Goal: Information Seeking & Learning: Find specific page/section

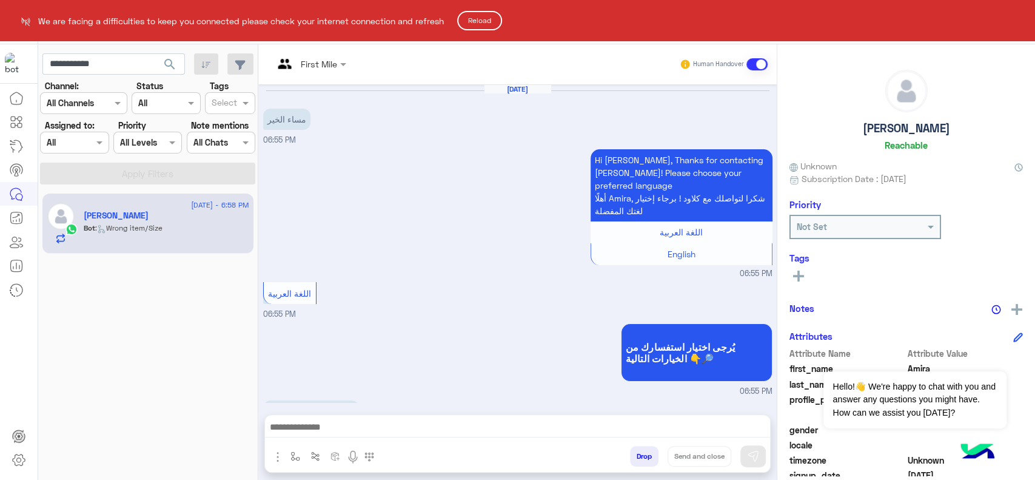
click at [90, 56] on html "**********" at bounding box center [517, 240] width 1035 height 480
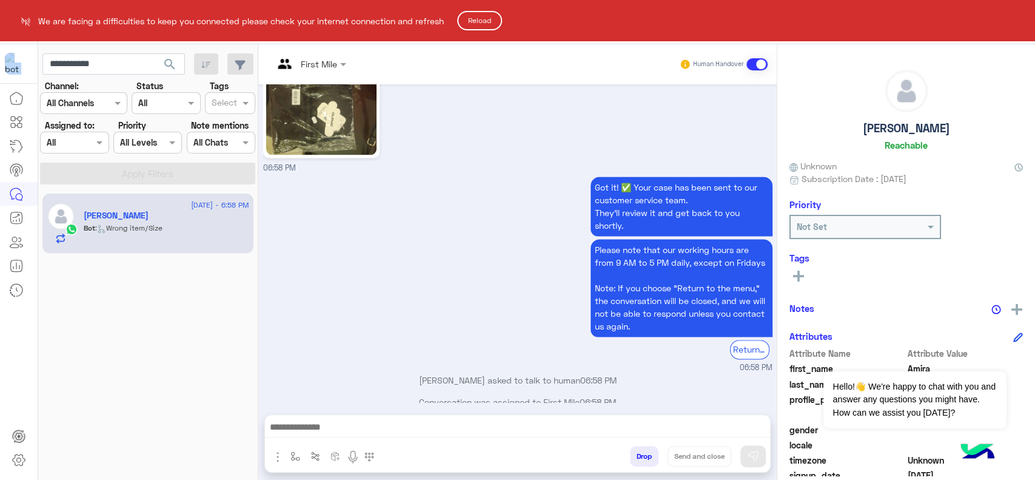
drag, startPoint x: 0, startPoint y: 0, endPoint x: 90, endPoint y: 56, distance: 106.2
click at [90, 56] on html "**********" at bounding box center [517, 240] width 1035 height 480
click at [114, 65] on html "**********" at bounding box center [517, 240] width 1035 height 480
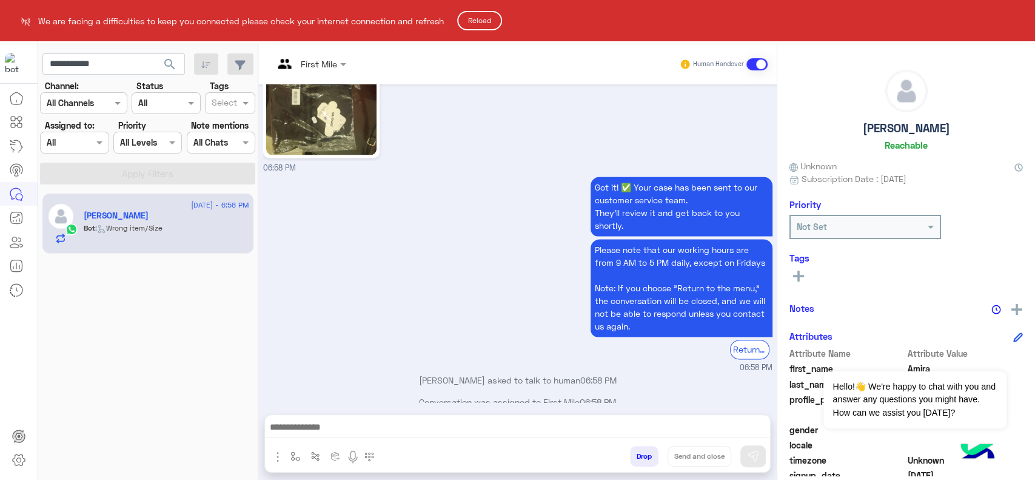
click at [114, 65] on html "**********" at bounding box center [517, 240] width 1035 height 480
click at [484, 21] on button "Reload" at bounding box center [479, 20] width 45 height 19
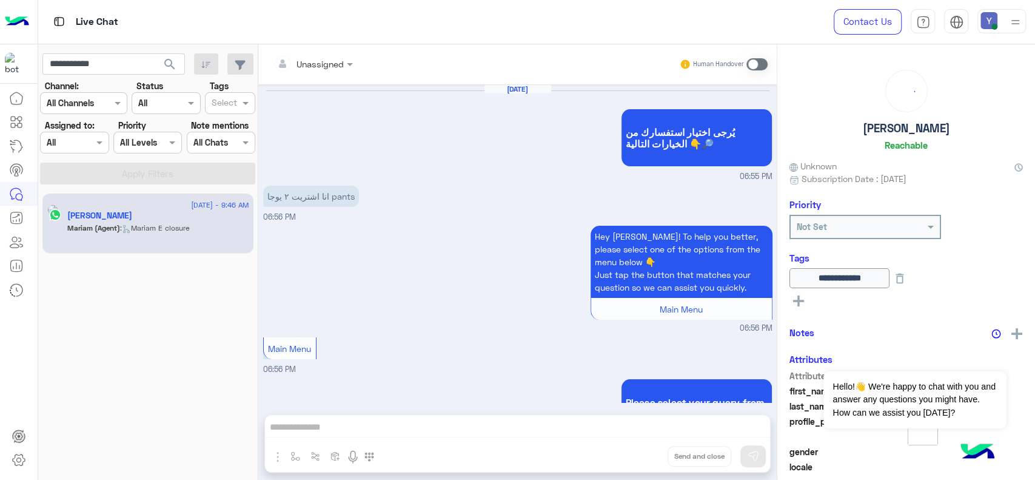
scroll to position [1229, 0]
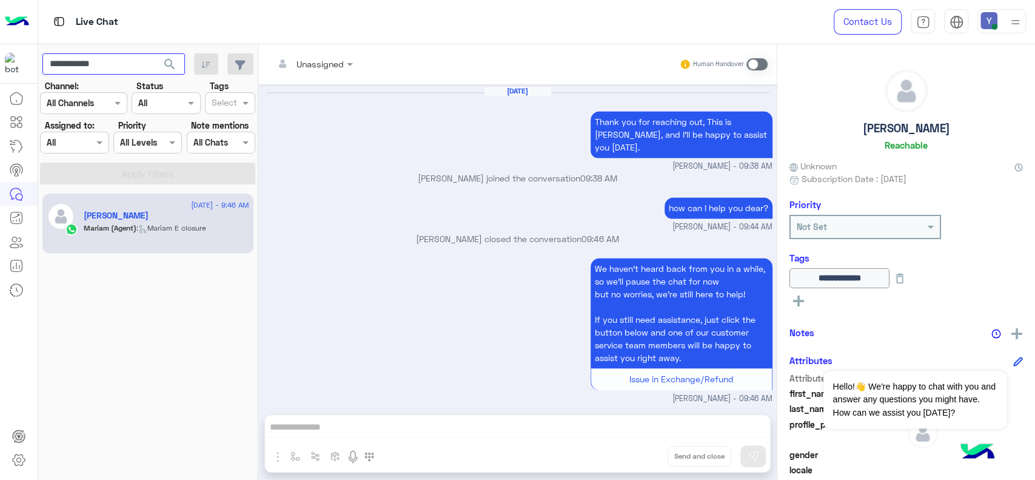
click at [95, 61] on input "**********" at bounding box center [113, 64] width 143 height 22
click at [170, 67] on span "search" at bounding box center [170, 64] width 15 height 15
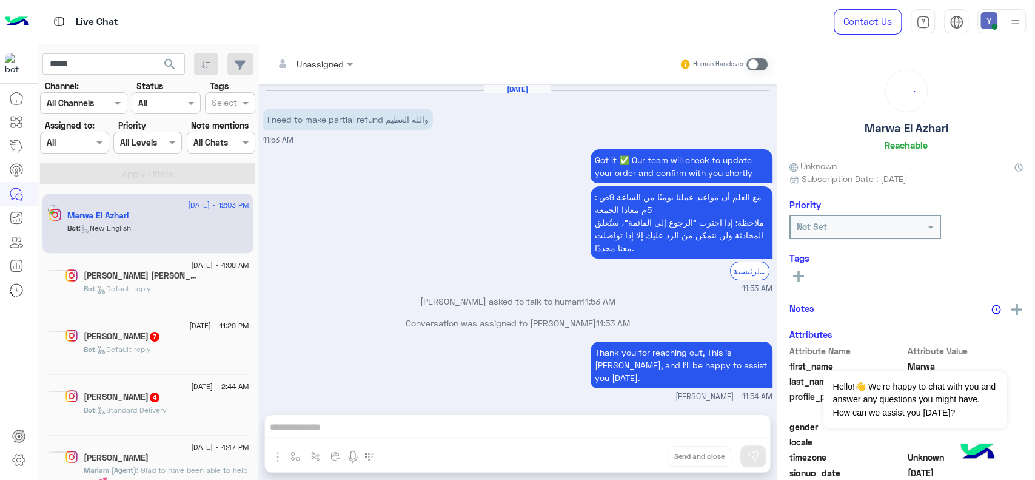
scroll to position [1056, 0]
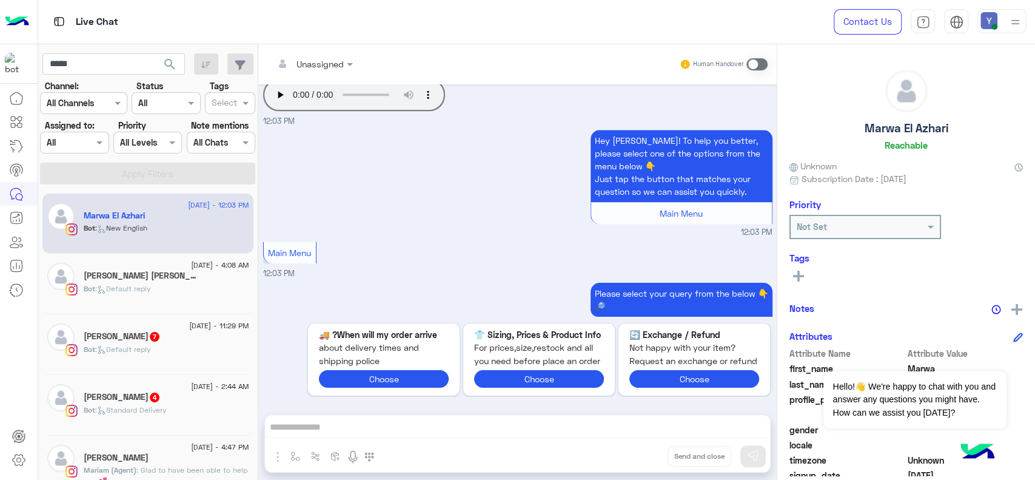
click at [138, 219] on h5 "Marwa El Azhari" at bounding box center [114, 215] width 61 height 10
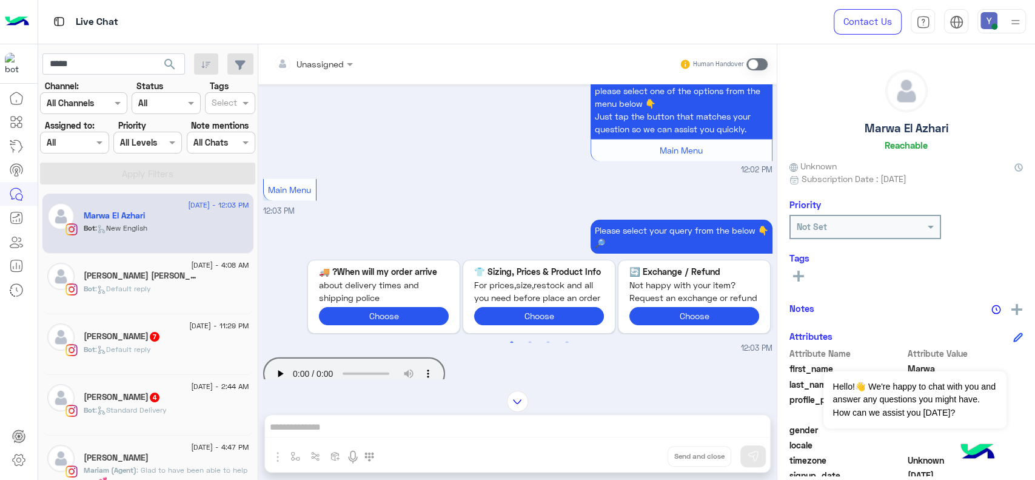
scroll to position [5, 0]
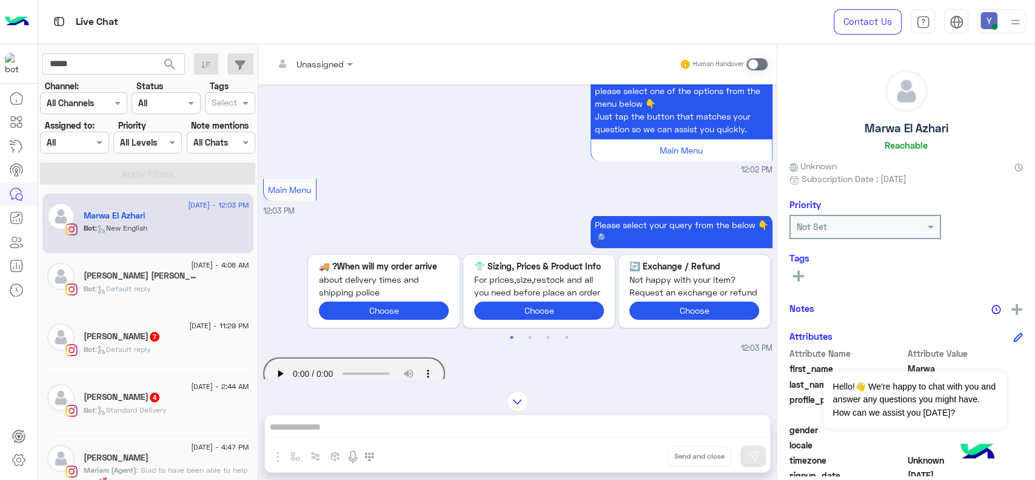
click at [756, 62] on span at bounding box center [756, 64] width 21 height 12
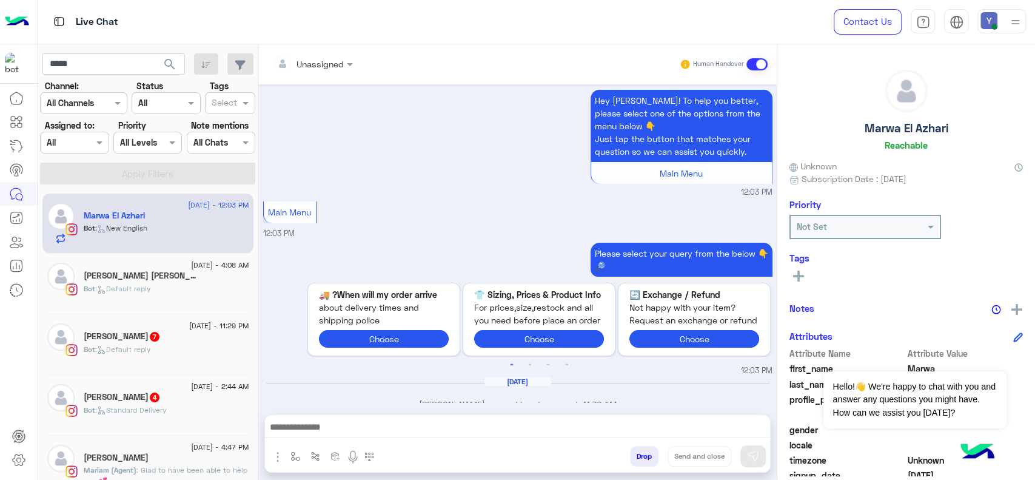
click at [318, 63] on input "text" at bounding box center [297, 64] width 49 height 13
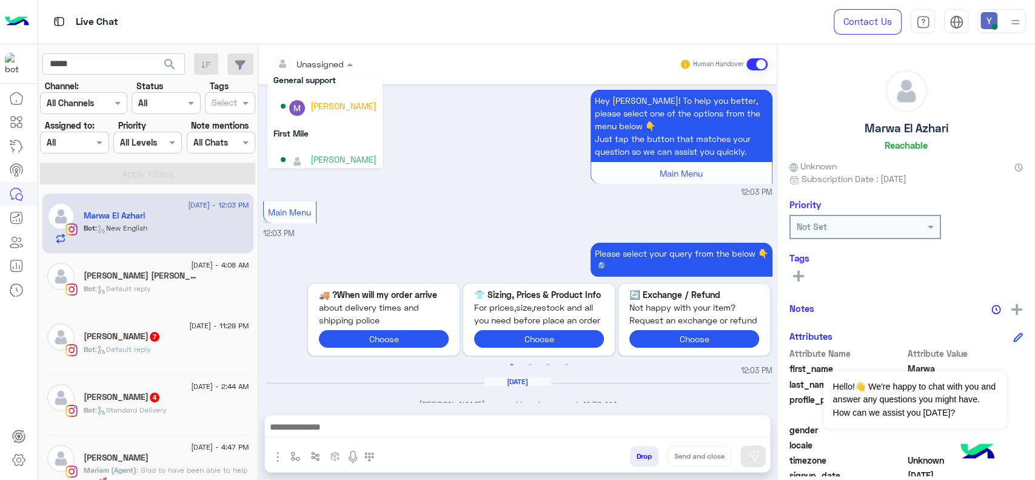
scroll to position [246, 0]
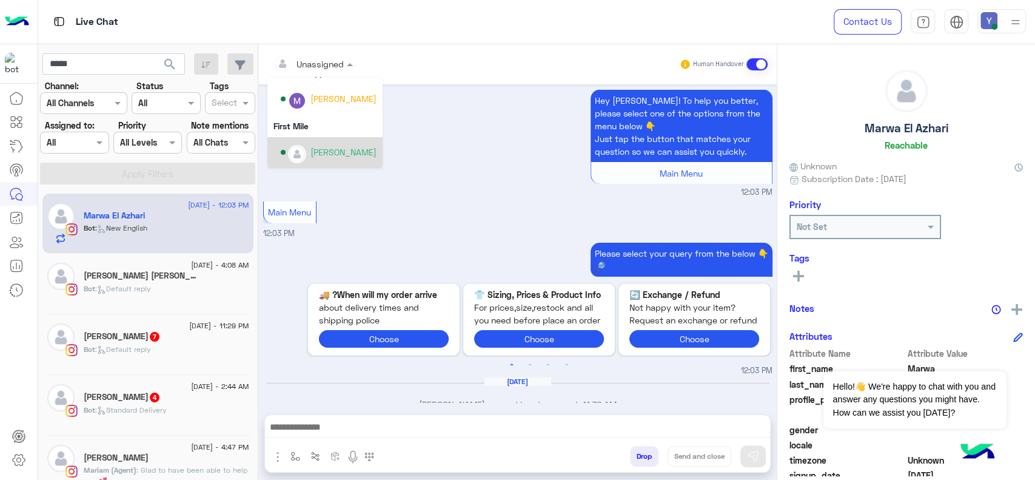
click at [306, 144] on div "Mariam Ahmed" at bounding box center [329, 152] width 96 height 21
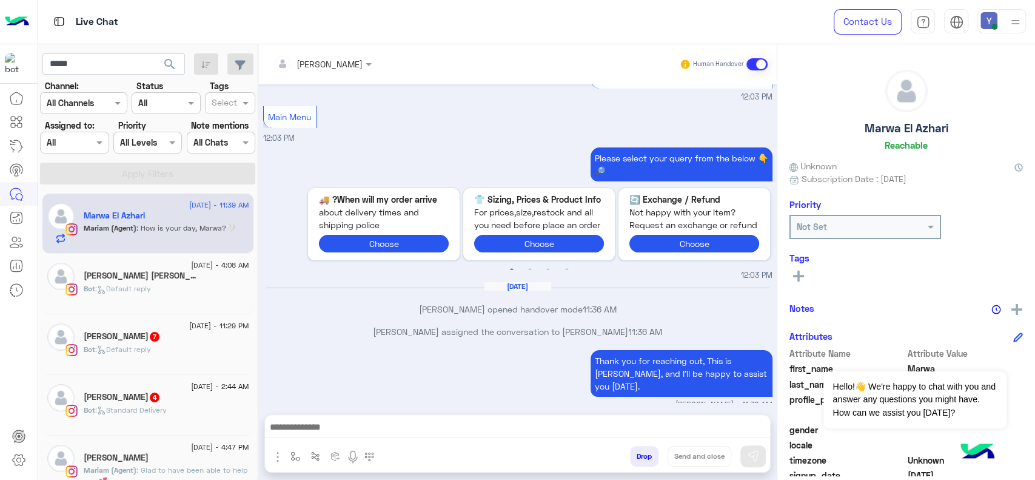
scroll to position [2761, 0]
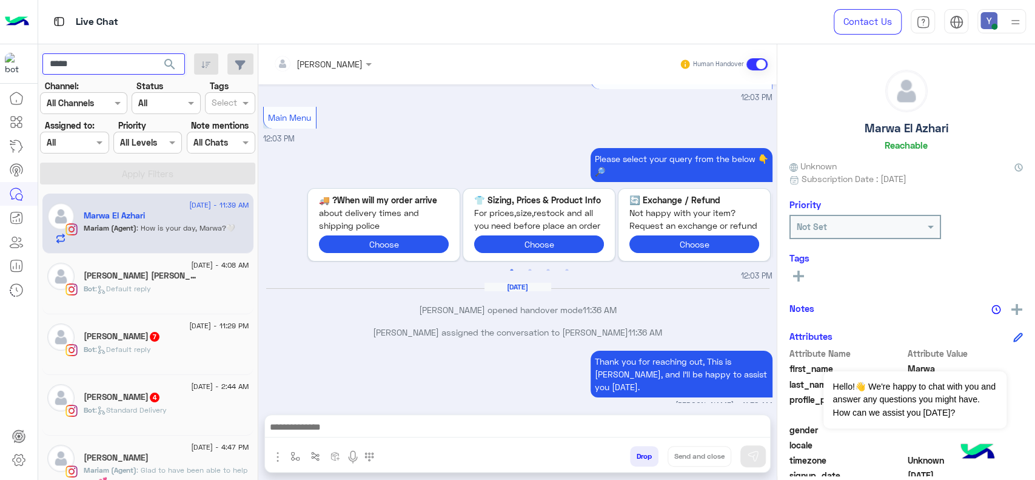
click at [68, 64] on input "*****" at bounding box center [113, 64] width 143 height 22
type input "**********"
click at [169, 60] on span "search" at bounding box center [170, 64] width 15 height 15
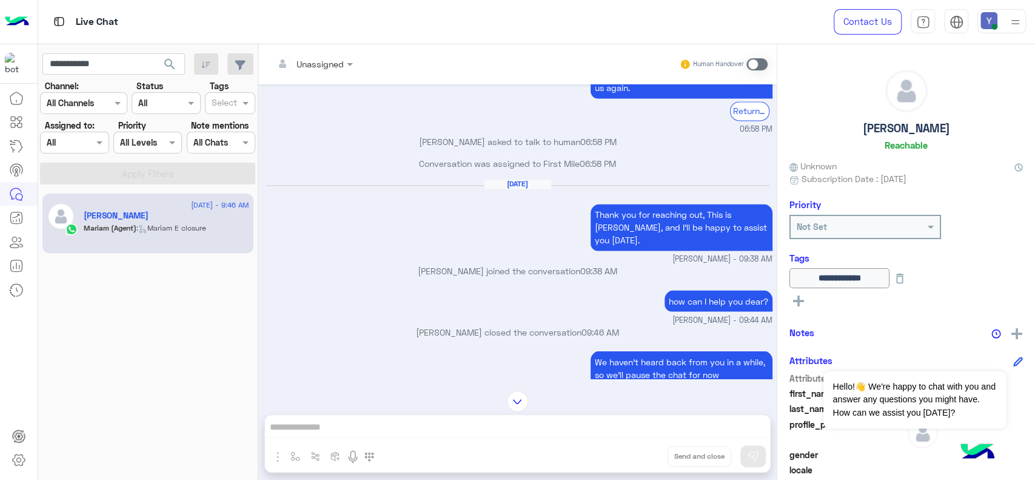
scroll to position [1431, 0]
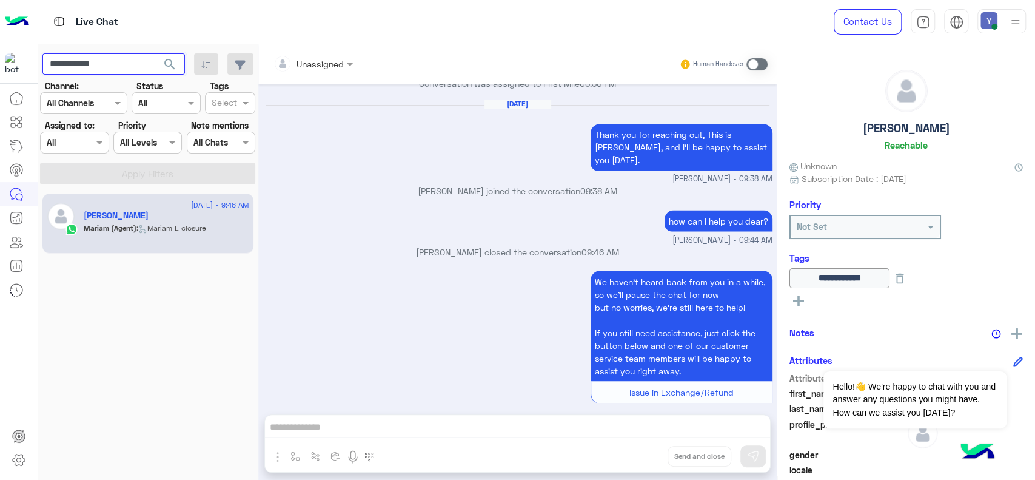
click at [114, 67] on input "**********" at bounding box center [113, 64] width 143 height 22
click at [243, 104] on span at bounding box center [247, 102] width 15 height 13
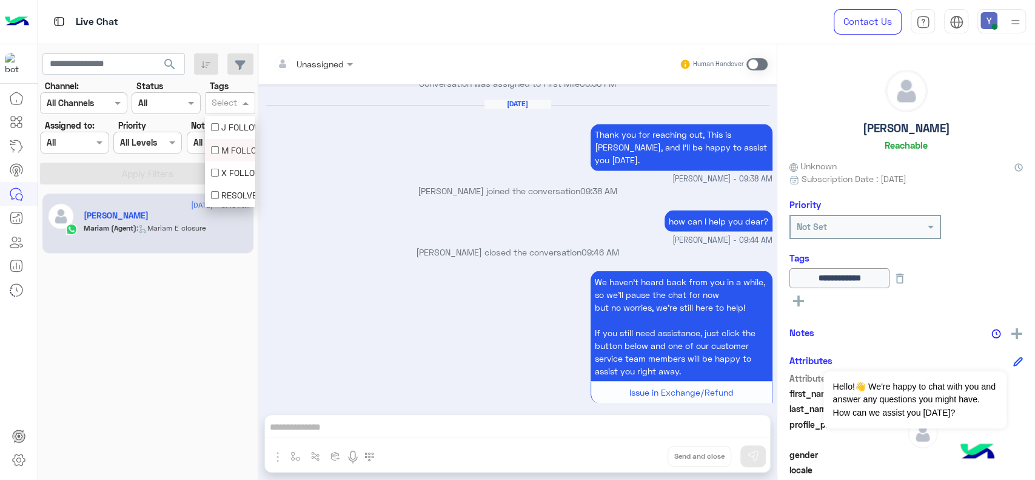
click at [236, 146] on div "M FOLLOW UP" at bounding box center [230, 150] width 38 height 13
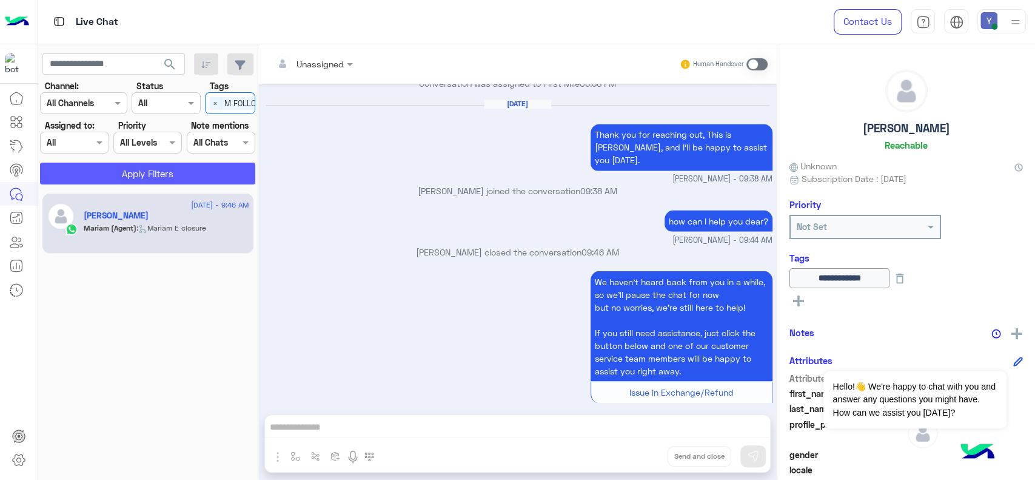
click at [161, 173] on button "Apply Filters" at bounding box center [147, 174] width 215 height 22
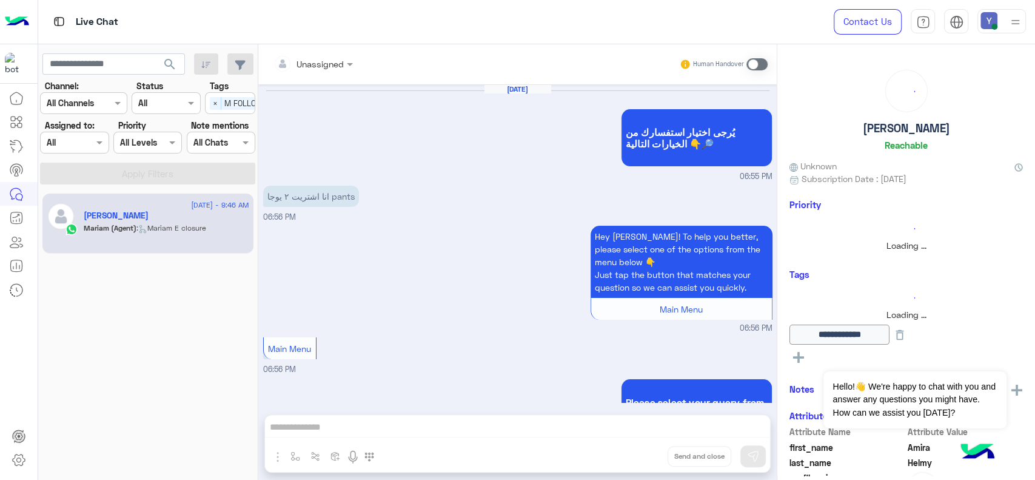
scroll to position [1229, 0]
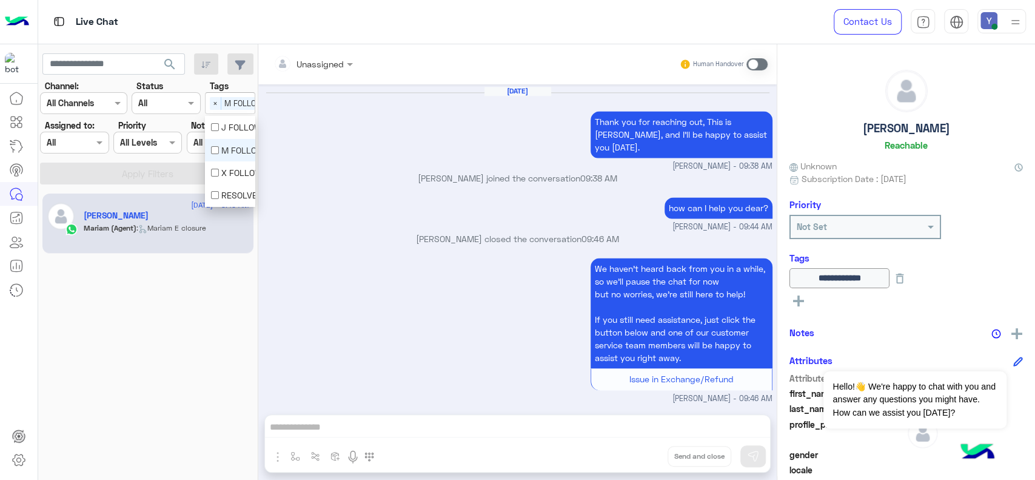
click at [238, 101] on span "M FOLLOW UP" at bounding box center [249, 103] width 56 height 13
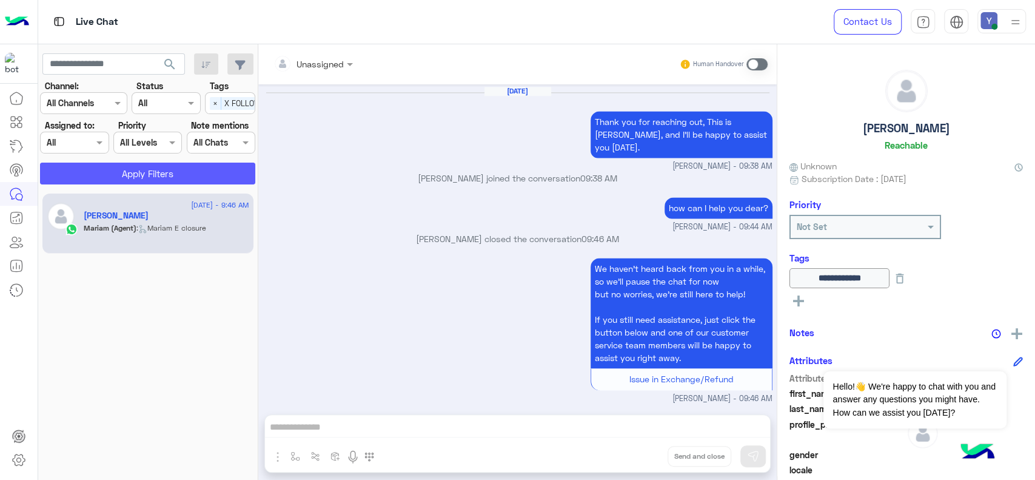
click at [203, 170] on button "Apply Filters" at bounding box center [147, 174] width 215 height 22
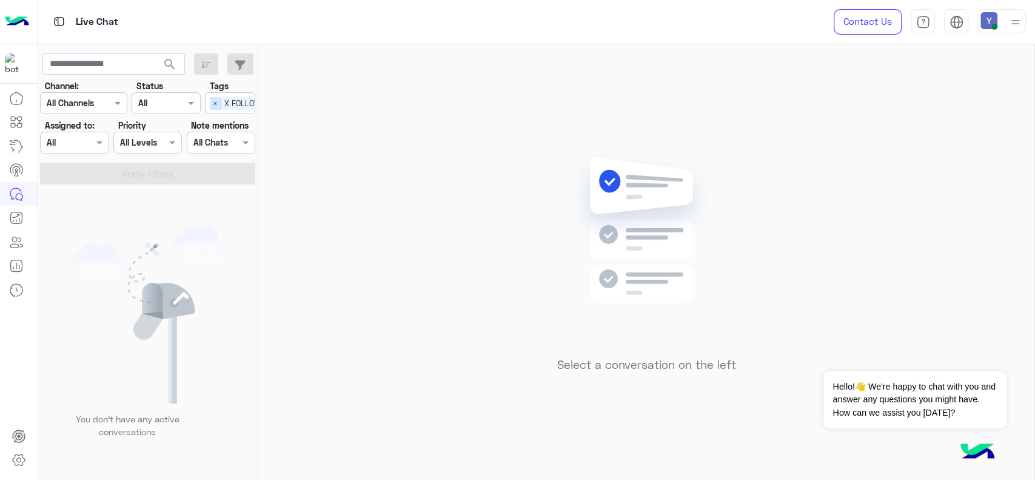
click at [216, 104] on span "×" at bounding box center [216, 103] width 12 height 13
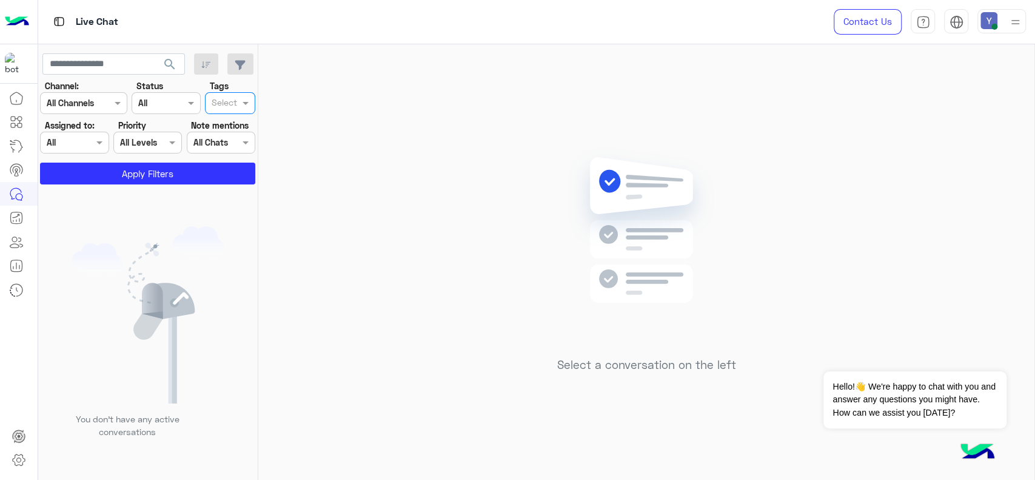
click at [237, 104] on div at bounding box center [225, 104] width 30 height 16
click at [235, 129] on div "J FOLLOW UP" at bounding box center [230, 127] width 38 height 13
click at [169, 172] on button "Apply Filters" at bounding box center [147, 174] width 215 height 22
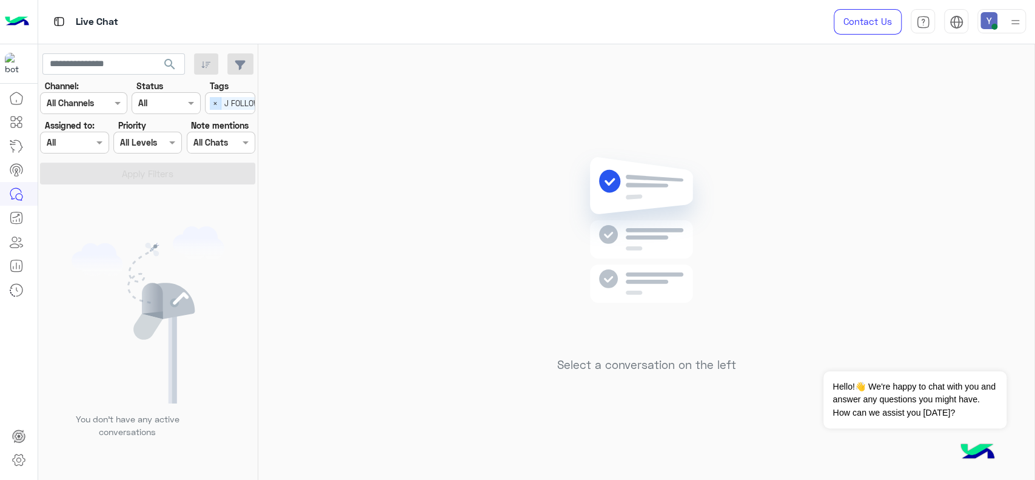
click at [215, 101] on span "×" at bounding box center [216, 103] width 12 height 13
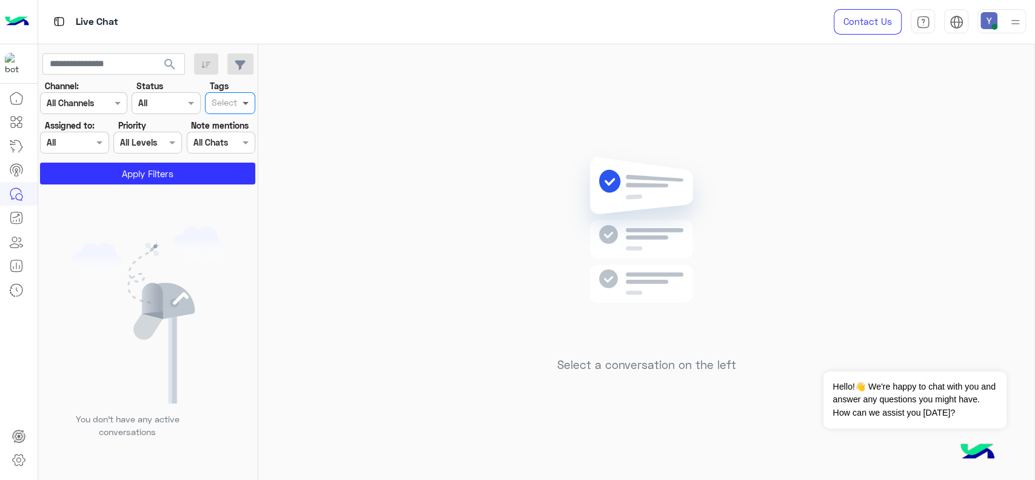
click at [242, 107] on span at bounding box center [247, 102] width 15 height 13
click at [219, 150] on div "M FOLLOW UP" at bounding box center [230, 150] width 38 height 13
click at [200, 167] on button "Apply Filters" at bounding box center [147, 174] width 215 height 22
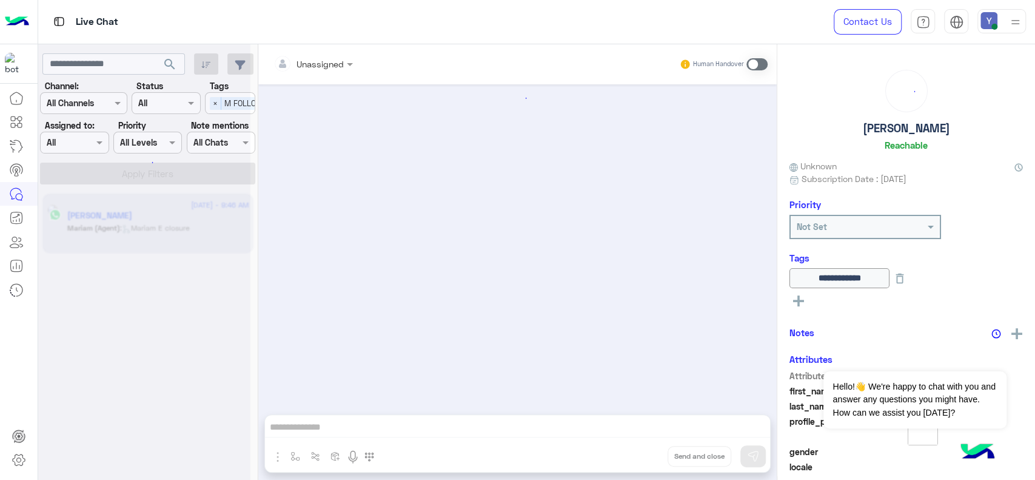
scroll to position [1229, 0]
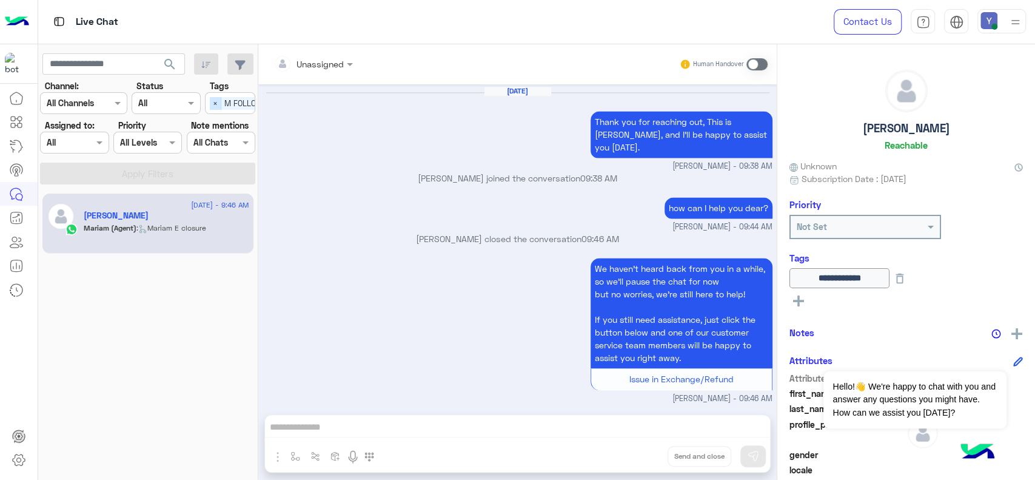
click at [215, 101] on span "×" at bounding box center [216, 103] width 12 height 13
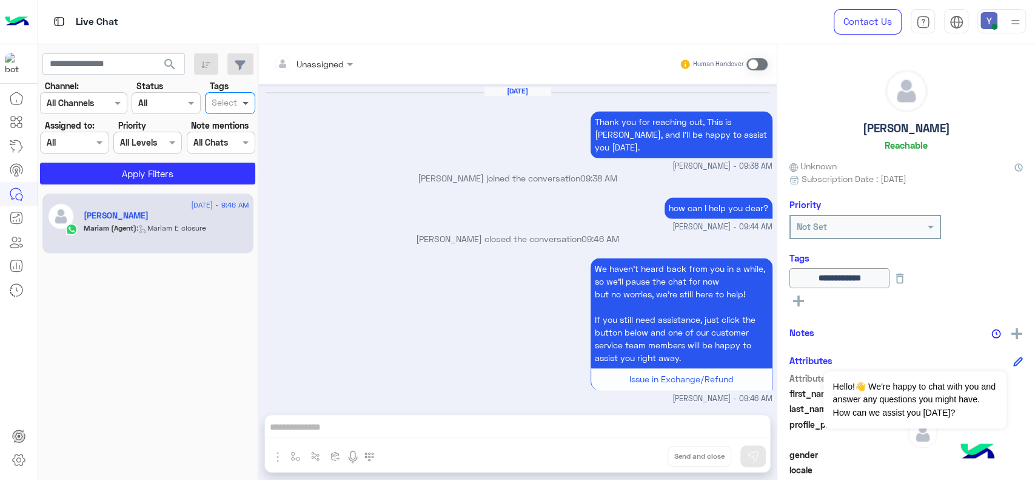
click at [243, 102] on span at bounding box center [247, 102] width 15 height 13
click at [236, 170] on div "X FOLLOW UP" at bounding box center [230, 172] width 38 height 13
click at [203, 173] on button "Apply Filters" at bounding box center [147, 174] width 215 height 22
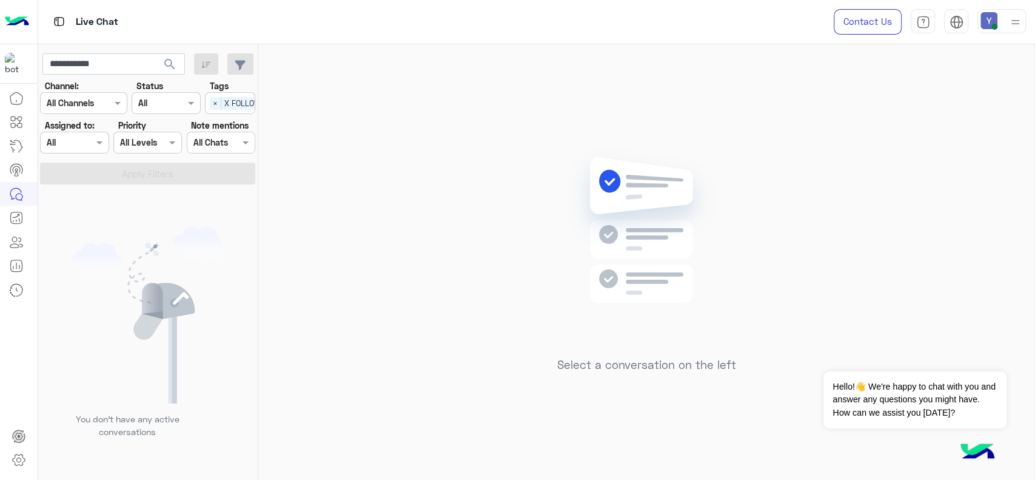
click at [237, 100] on span "X FOLLOW UP" at bounding box center [248, 103] width 55 height 13
click at [237, 130] on div "J FOLLOW UP" at bounding box center [230, 127] width 38 height 13
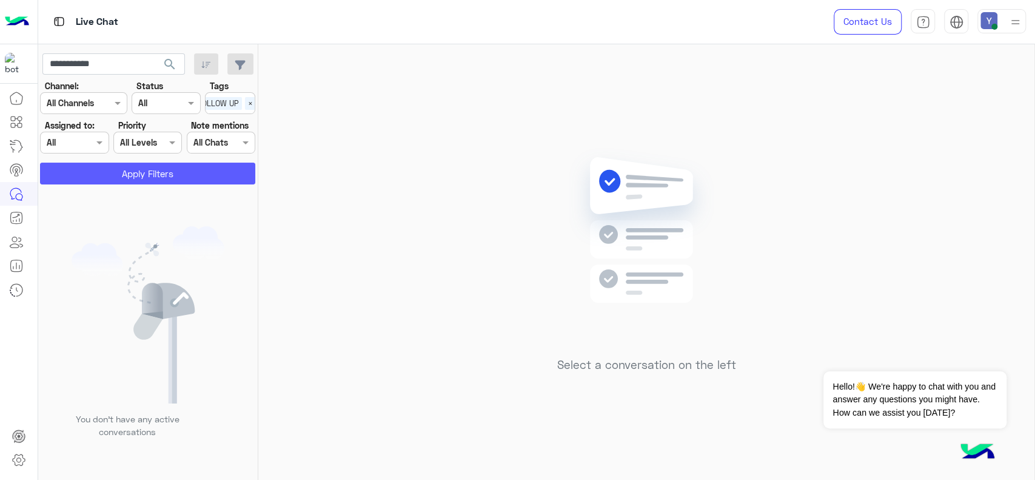
click at [186, 169] on button "Apply Filters" at bounding box center [147, 174] width 215 height 22
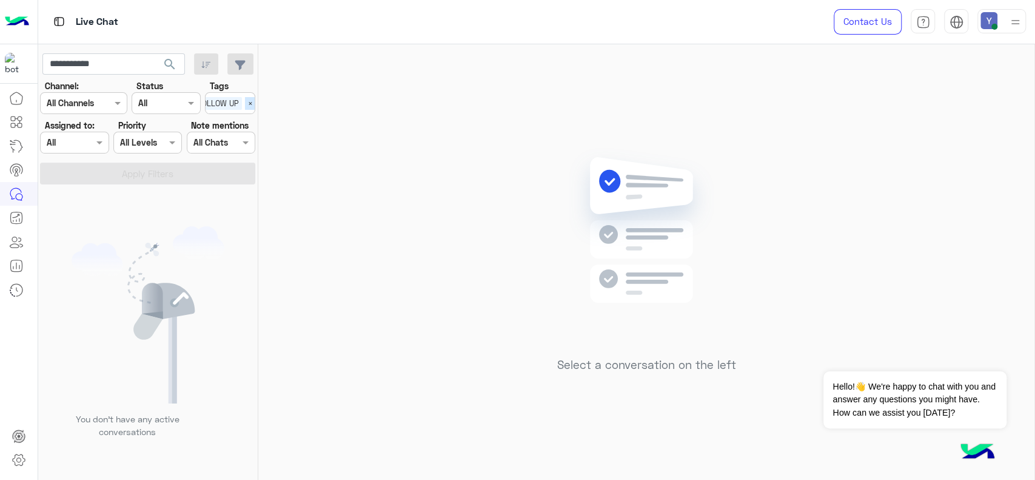
click at [249, 104] on span "×" at bounding box center [251, 103] width 12 height 13
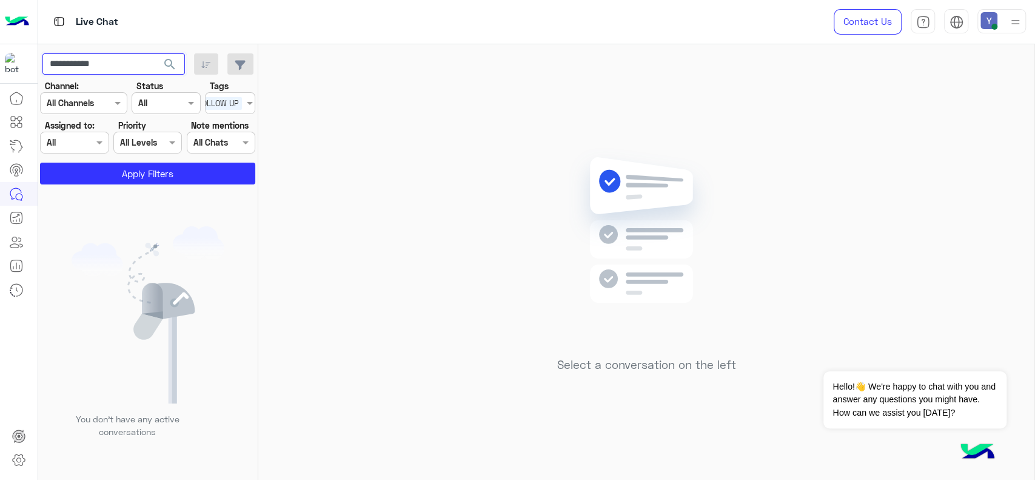
click at [75, 64] on input "**********" at bounding box center [113, 64] width 143 height 22
click at [167, 58] on span "search" at bounding box center [170, 64] width 15 height 15
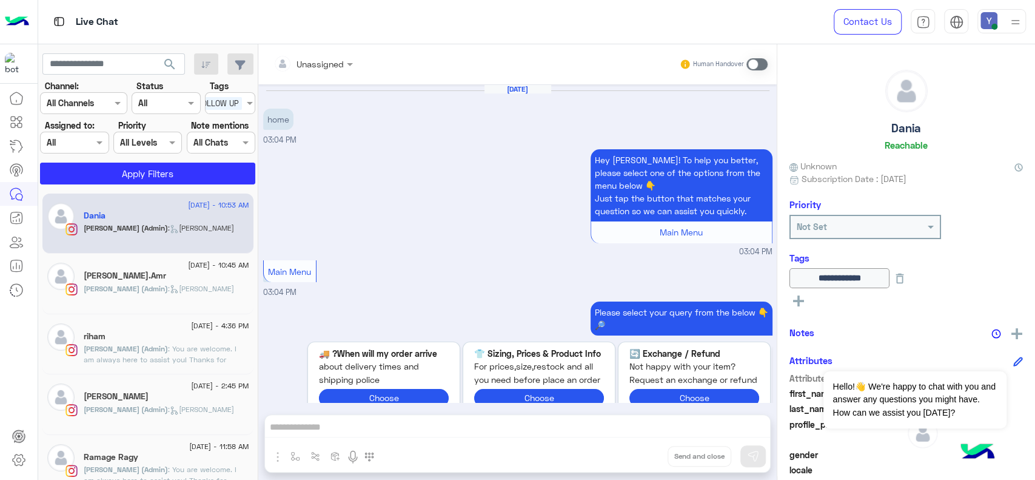
scroll to position [1089, 0]
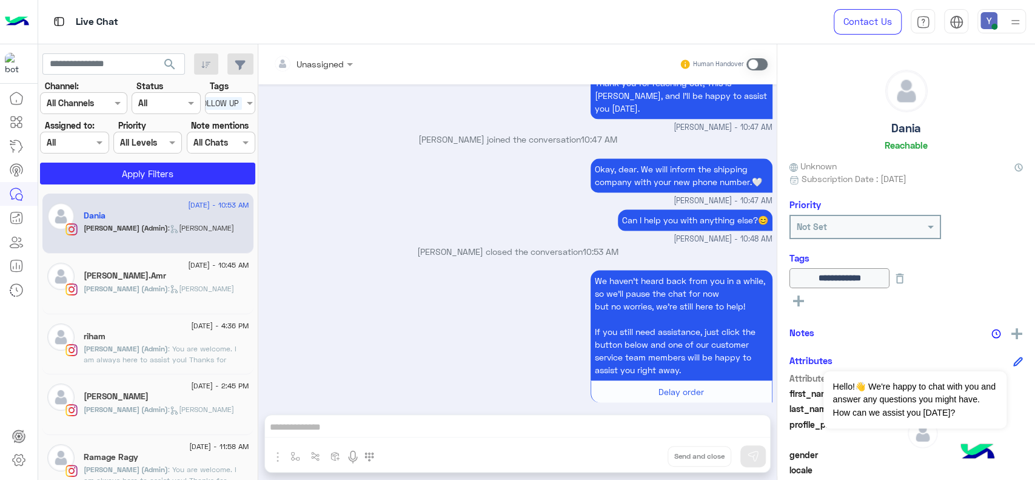
click at [224, 100] on span "X FOLLOW UP" at bounding box center [214, 103] width 55 height 13
click at [146, 176] on button "Apply Filters" at bounding box center [147, 174] width 215 height 22
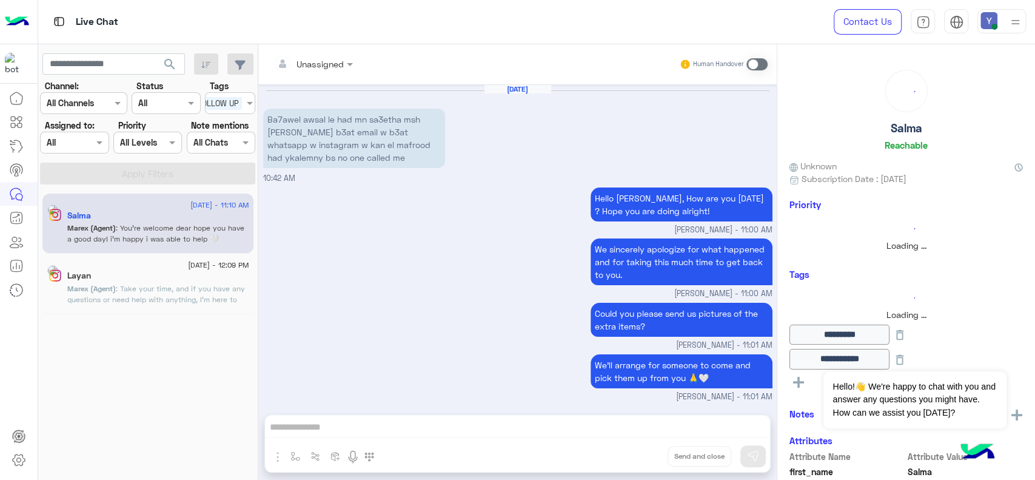
scroll to position [684, 0]
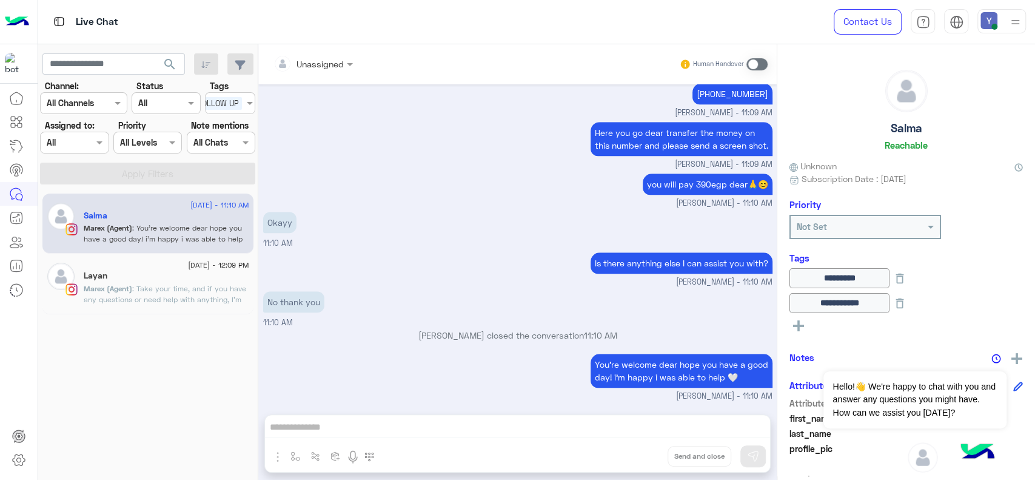
click at [147, 278] on div "Layan" at bounding box center [167, 276] width 166 height 13
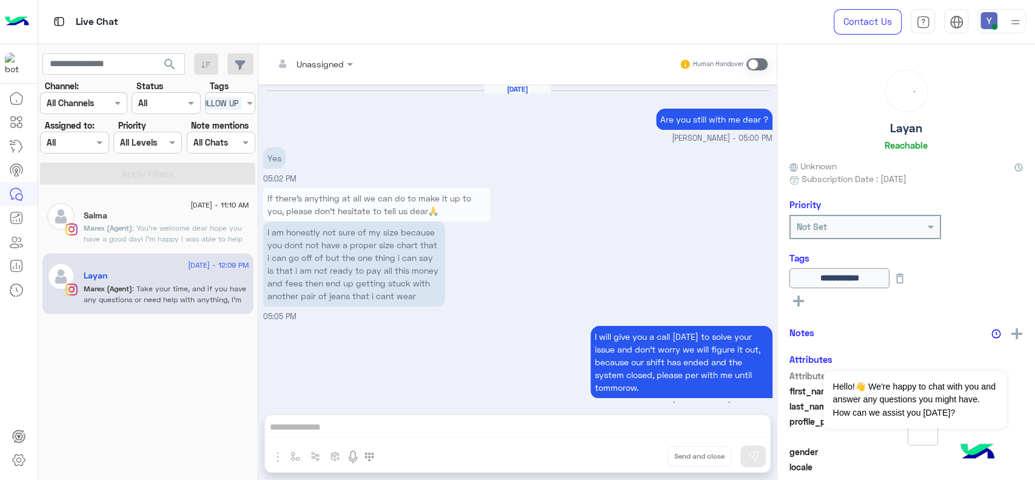
scroll to position [844, 0]
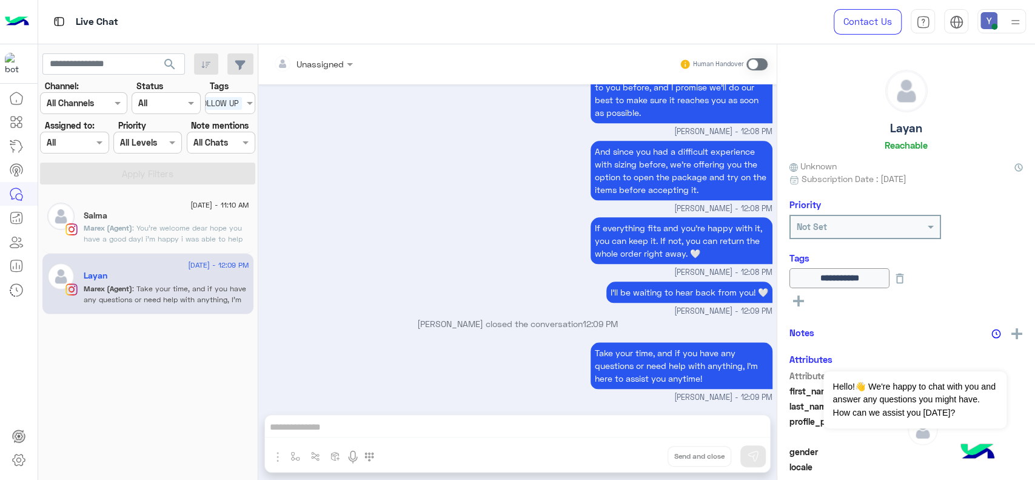
click at [97, 224] on span "Marex (Agent)" at bounding box center [108, 227] width 49 height 9
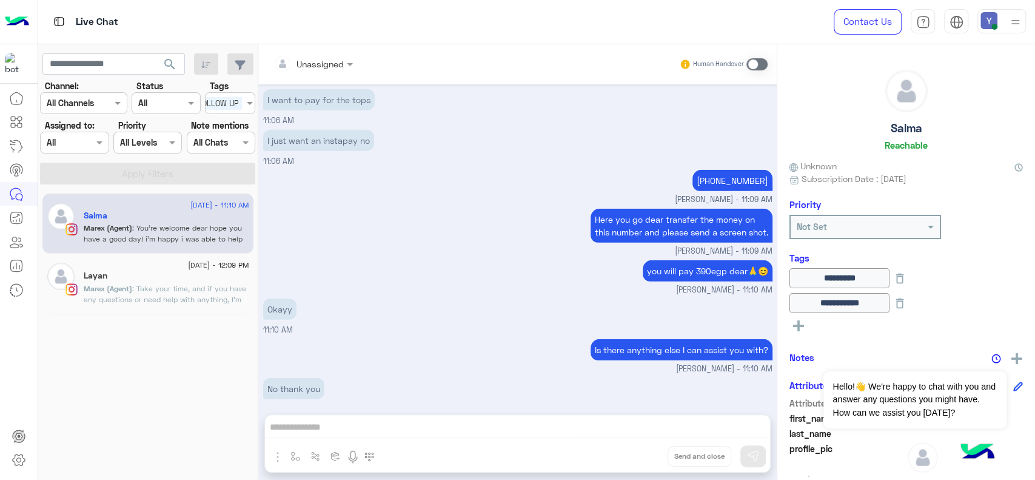
scroll to position [2164, 0]
